Goal: Task Accomplishment & Management: Use online tool/utility

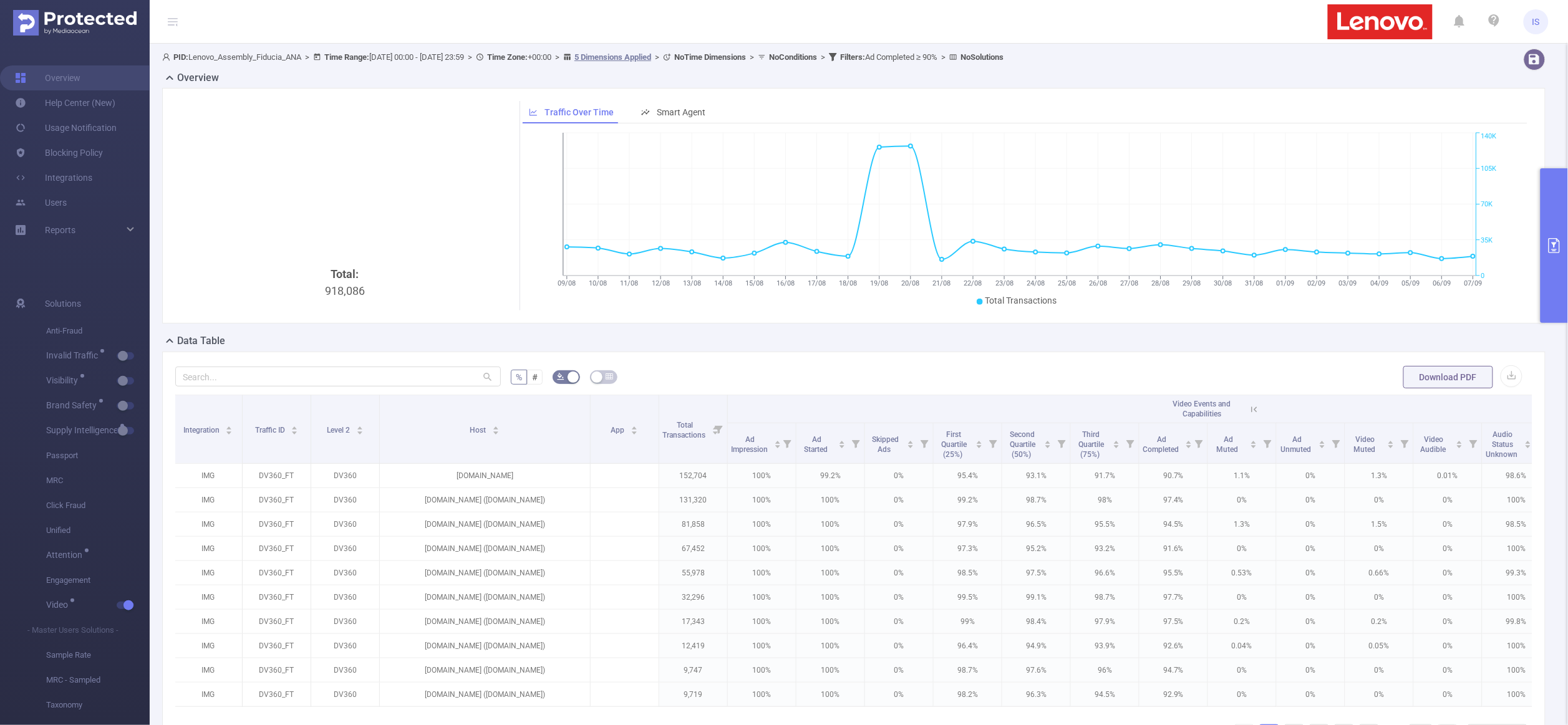
click at [1543, 191] on button "primary" at bounding box center [1553, 245] width 27 height 154
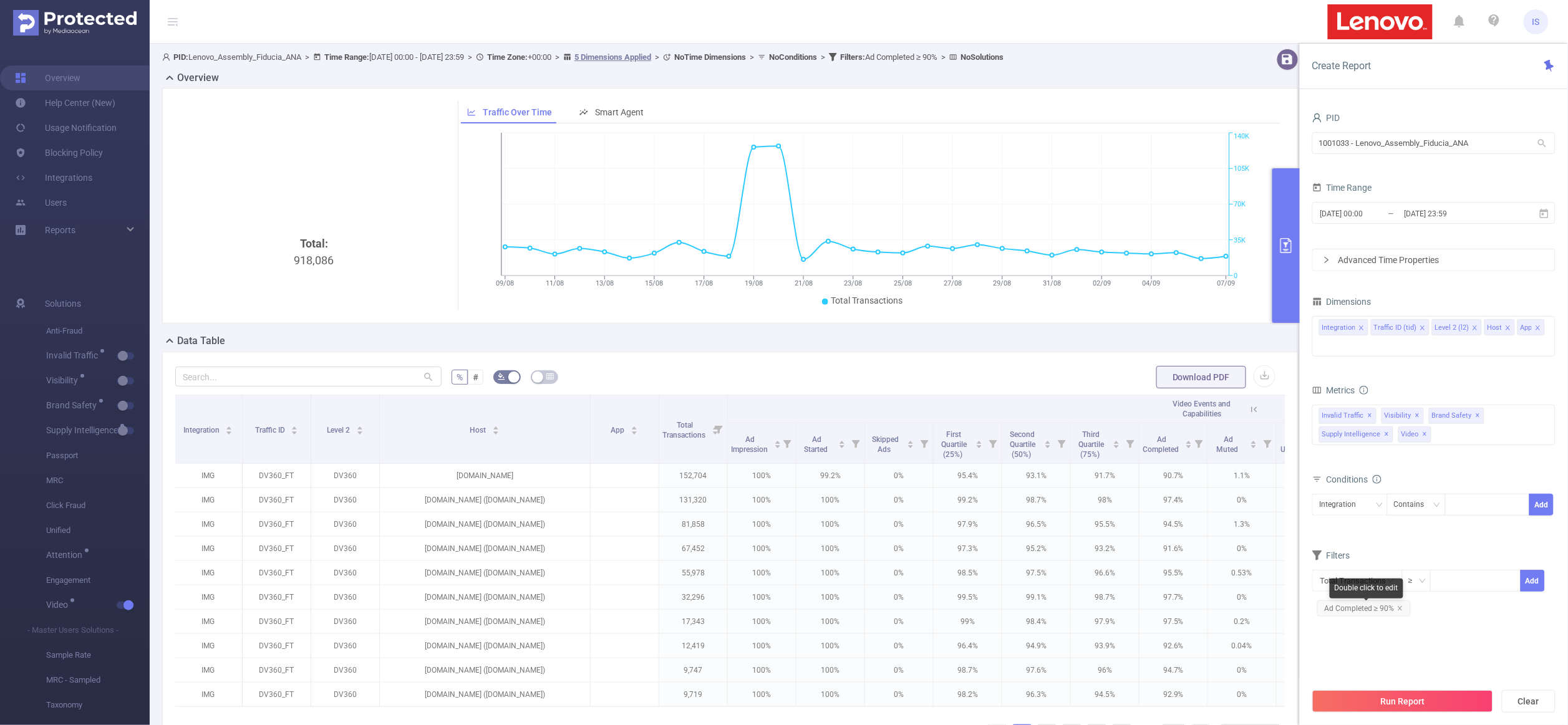
click at [1401, 613] on span "Ad Completed ≥ 90%" at bounding box center [1364, 609] width 94 height 16
click at [1399, 609] on icon "icon: close" at bounding box center [1399, 608] width 4 height 4
click at [1356, 581] on input "text" at bounding box center [1356, 581] width 89 height 22
click at [1364, 668] on li "Brand Safety" at bounding box center [1359, 666] width 94 height 20
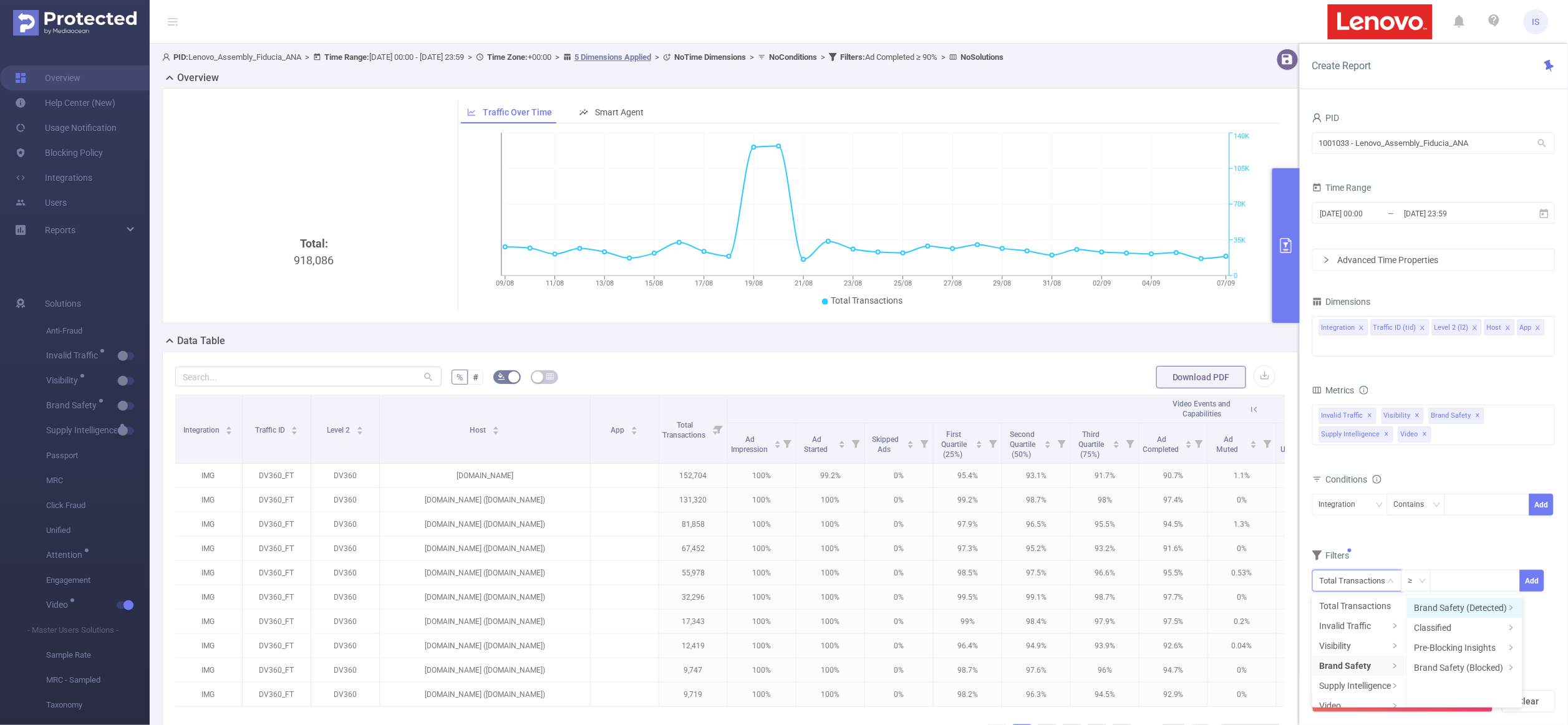
click at [1456, 610] on li "Brand Safety (Detected)" at bounding box center [1465, 608] width 116 height 20
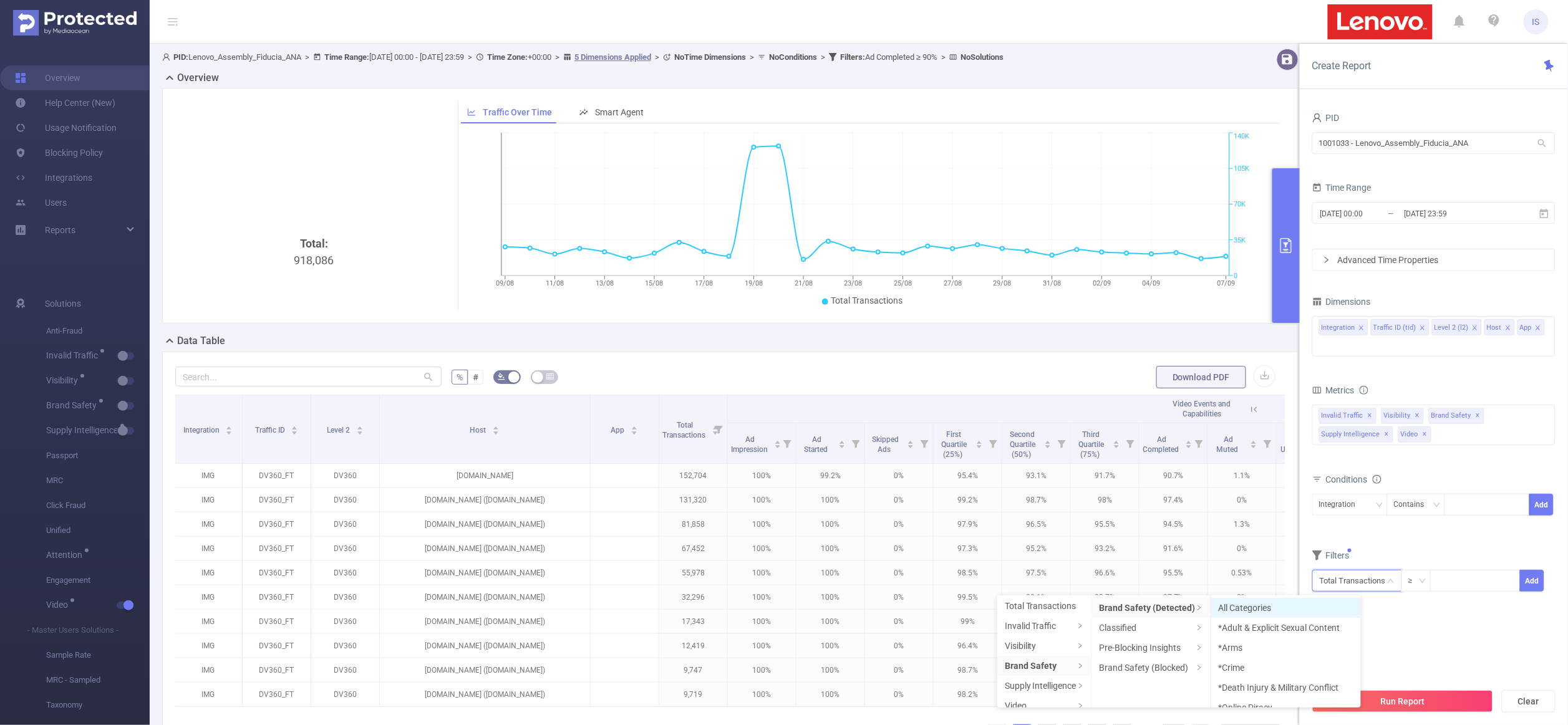
click at [1321, 610] on li "All Categories" at bounding box center [1286, 608] width 149 height 20
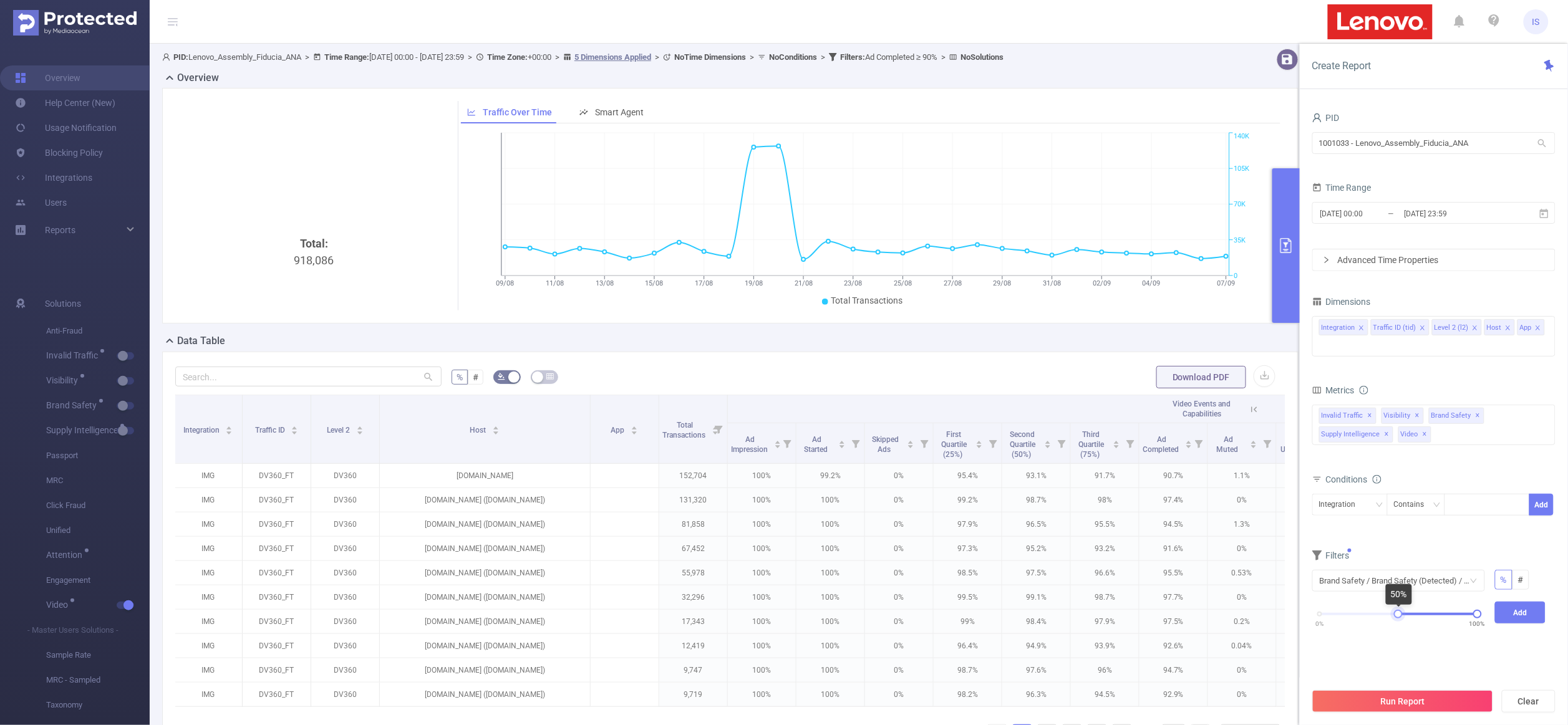
drag, startPoint x: 1319, startPoint y: 618, endPoint x: 1397, endPoint y: 620, distance: 78.0
click at [1397, 618] on div at bounding box center [1398, 613] width 9 height 9
click at [1517, 618] on button "Add" at bounding box center [1520, 612] width 51 height 22
click at [1435, 700] on button "Run Report" at bounding box center [1402, 700] width 181 height 22
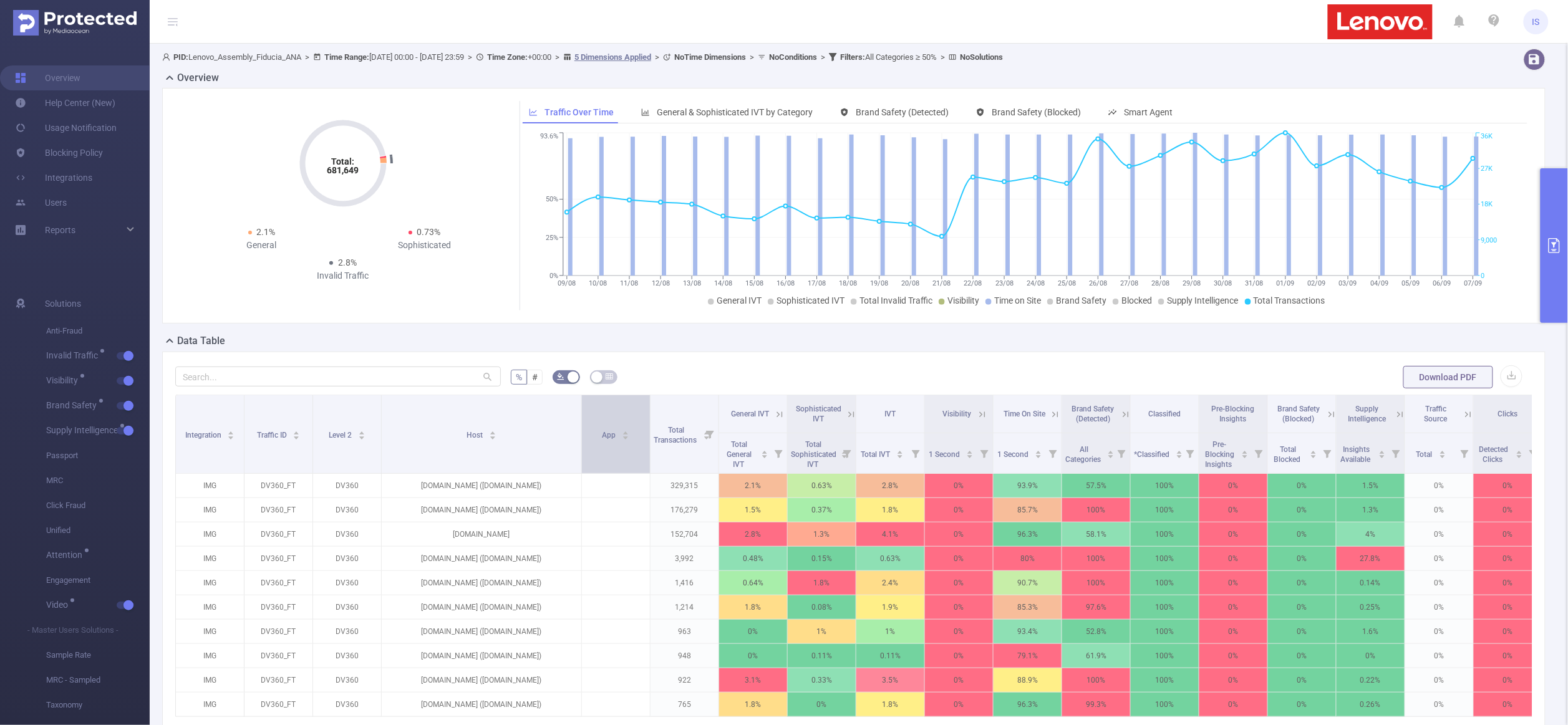
drag, startPoint x: 447, startPoint y: 452, endPoint x: 578, endPoint y: 452, distance: 131.0
click at [578, 452] on span at bounding box center [582, 434] width 7 height 78
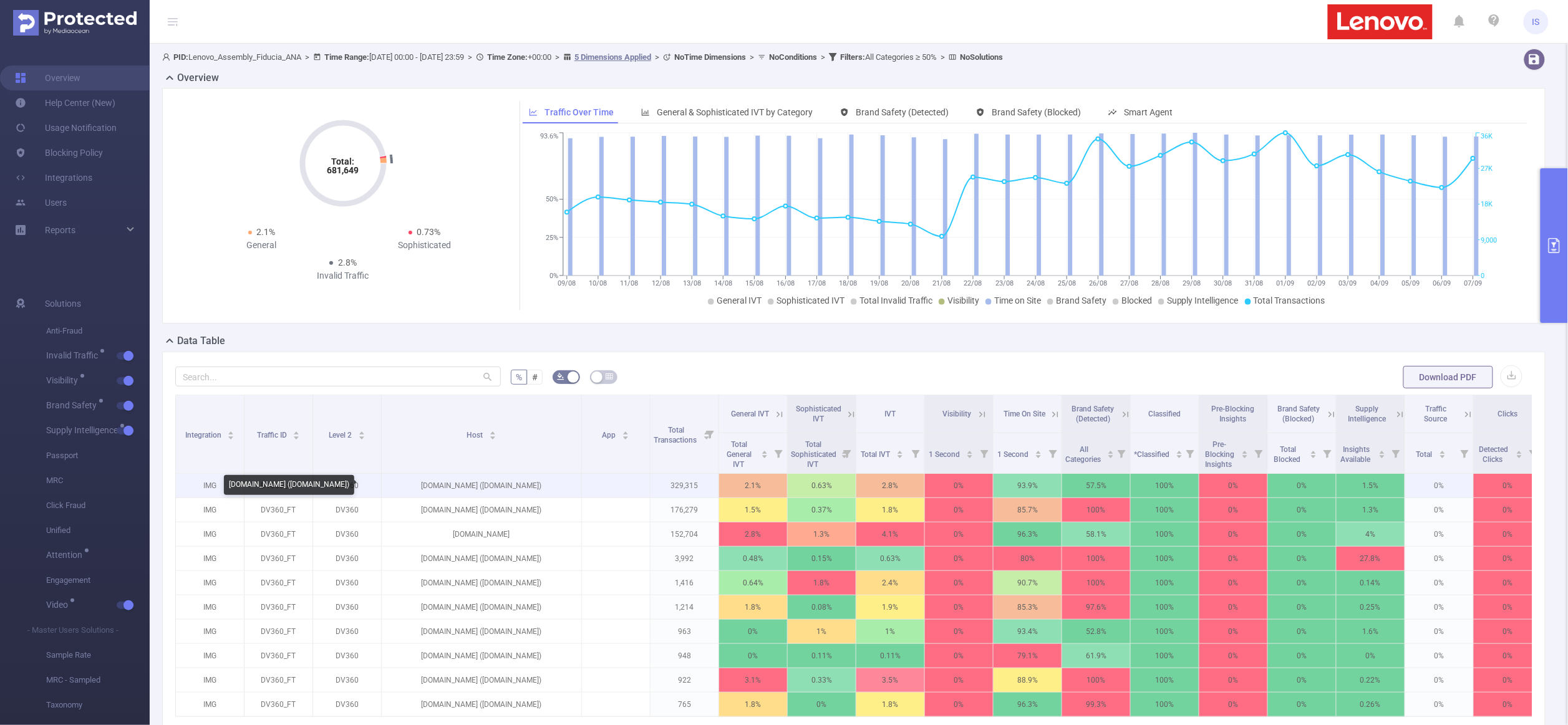
drag, startPoint x: 496, startPoint y: 486, endPoint x: 547, endPoint y: 489, distance: 51.1
click at [547, 489] on p "[DOMAIN_NAME] ([DOMAIN_NAME])" at bounding box center [481, 486] width 199 height 24
copy p "[DOMAIN_NAME]"
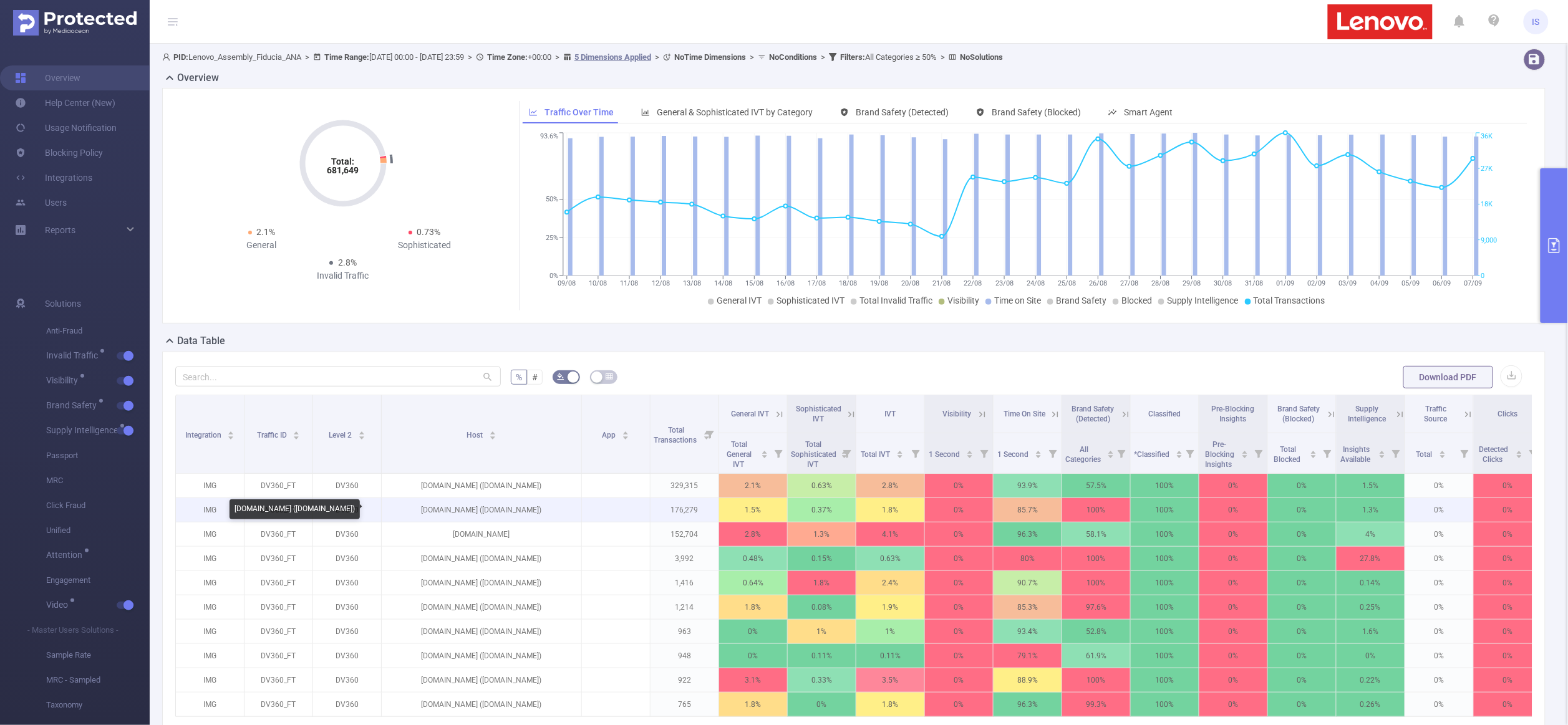
drag, startPoint x: 497, startPoint y: 510, endPoint x: 528, endPoint y: 513, distance: 31.1
click at [528, 513] on p "[DOMAIN_NAME] ([DOMAIN_NAME])" at bounding box center [481, 509] width 199 height 24
drag, startPoint x: 546, startPoint y: 510, endPoint x: 498, endPoint y: 510, distance: 48.0
click at [498, 510] on p "[DOMAIN_NAME] ([DOMAIN_NAME])" at bounding box center [481, 509] width 199 height 24
copy p "[DOMAIN_NAME]"
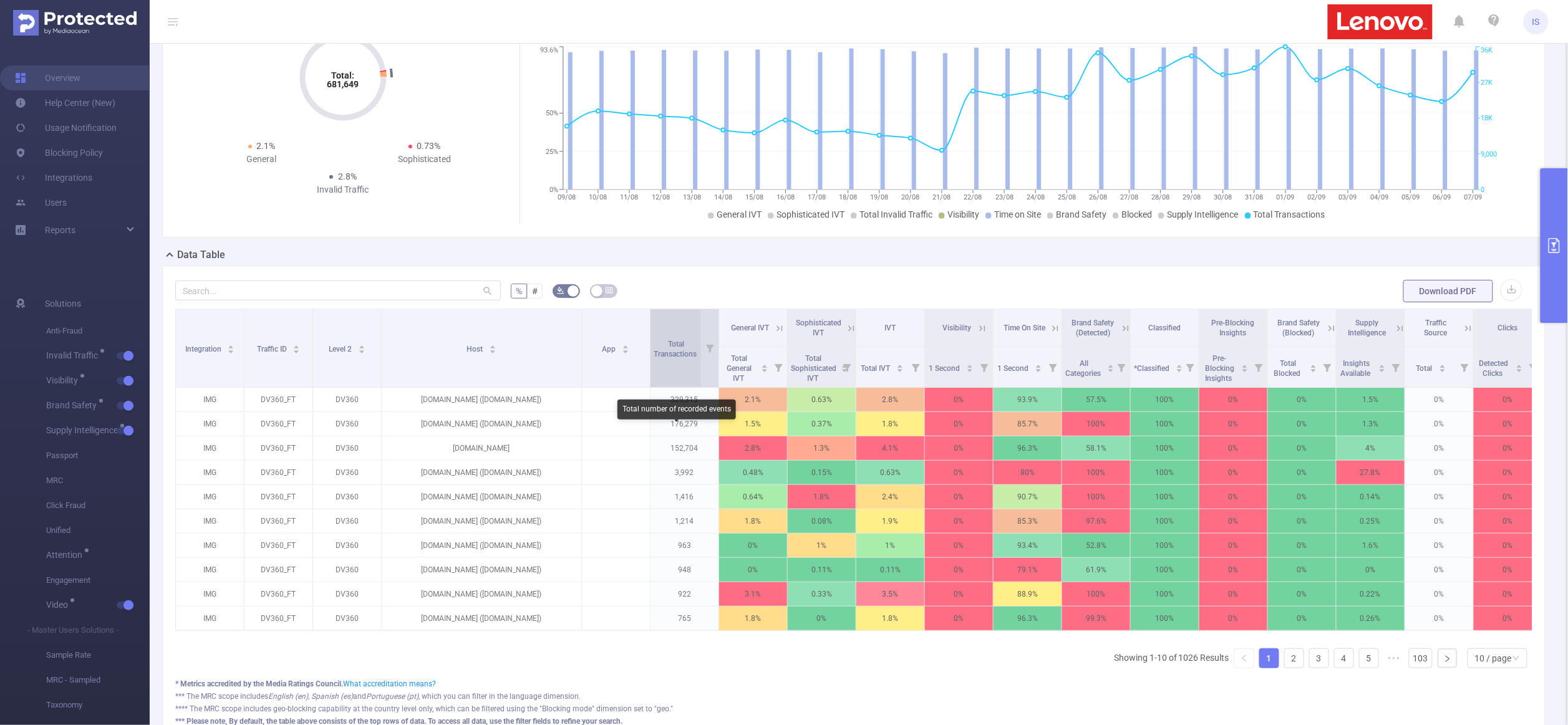
scroll to position [186, 0]
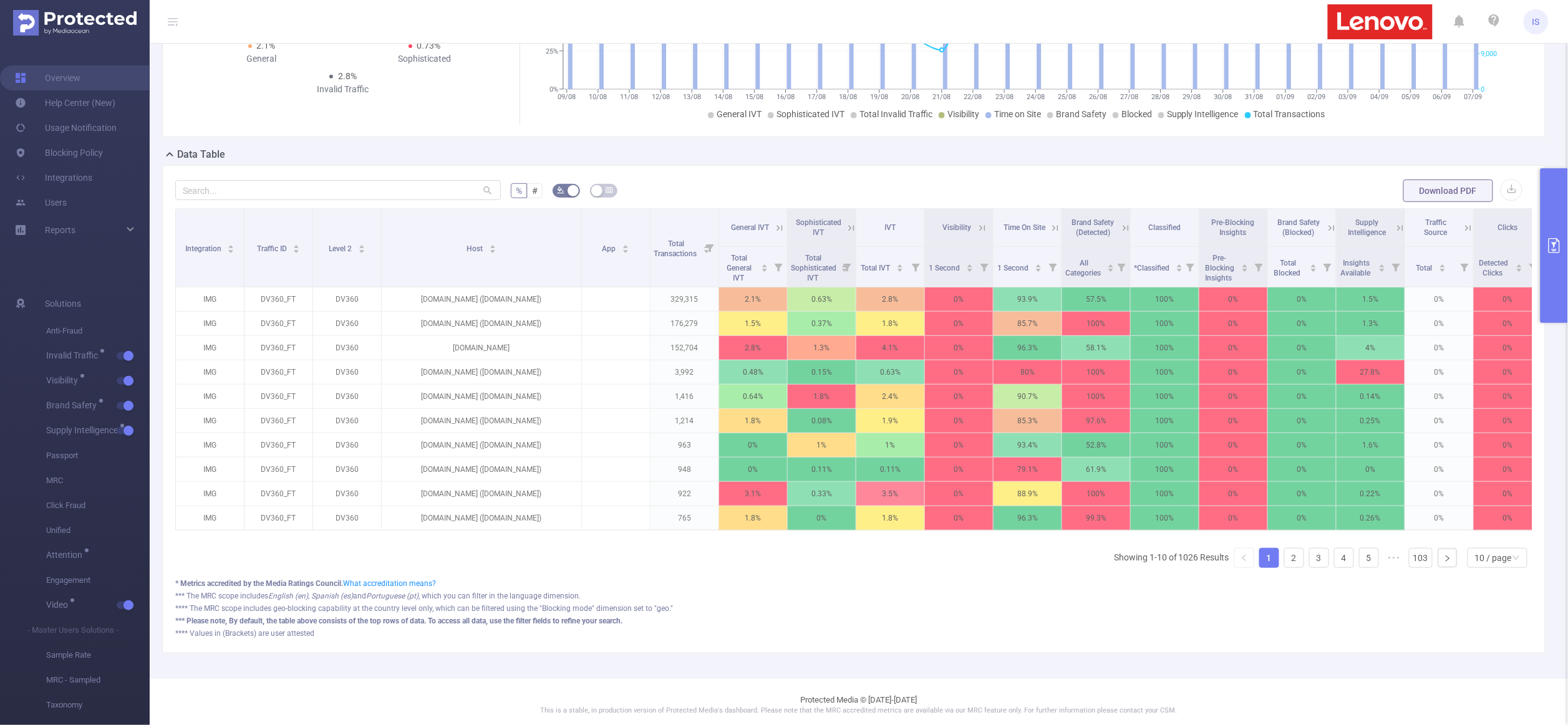
click at [1128, 230] on icon at bounding box center [1125, 227] width 6 height 6
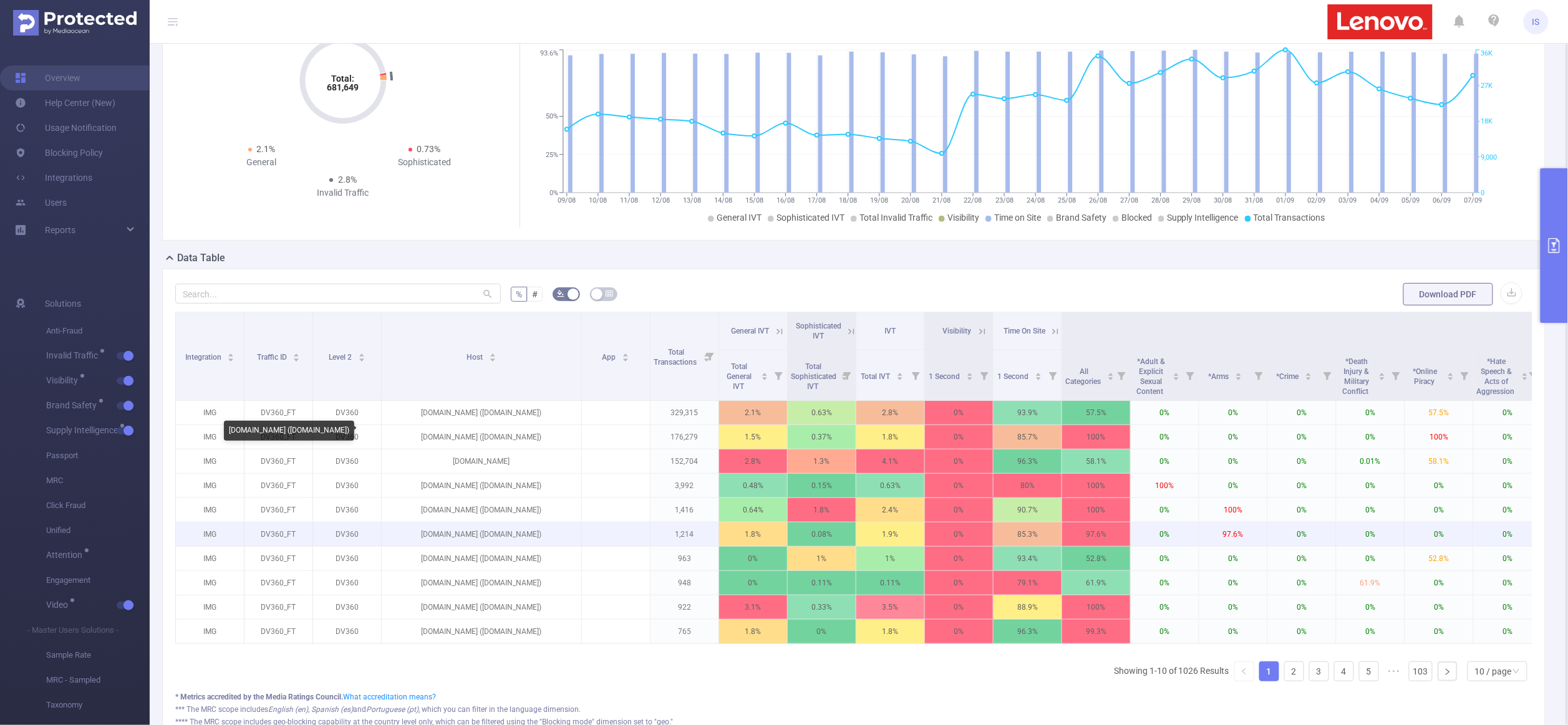
scroll to position [0, 0]
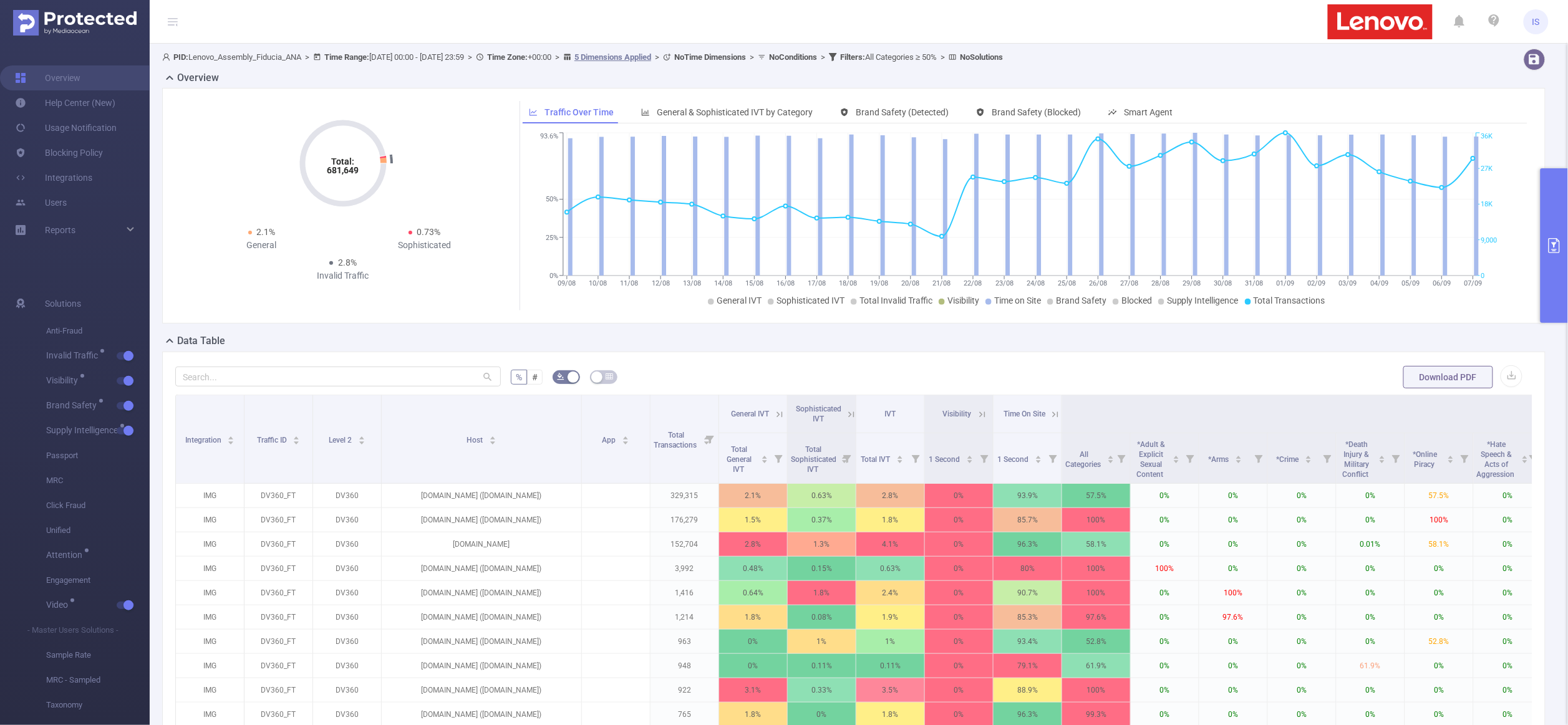
click at [751, 335] on div "Data Table" at bounding box center [859, 342] width 1393 height 17
